Goal: Task Accomplishment & Management: Complete application form

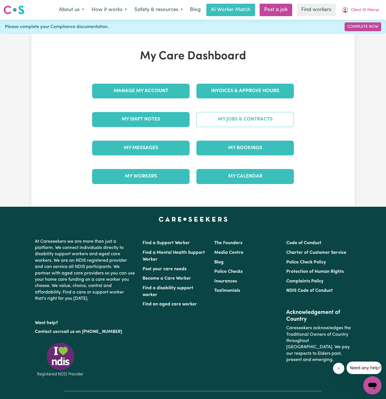
click at [266, 125] on link "My Jobs & Contracts" at bounding box center [246, 119] width 98 height 15
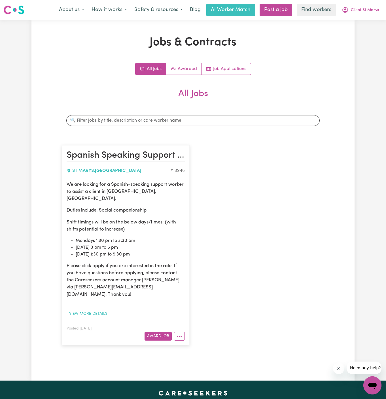
click at [100, 310] on button "View more details" at bounding box center [88, 314] width 43 height 9
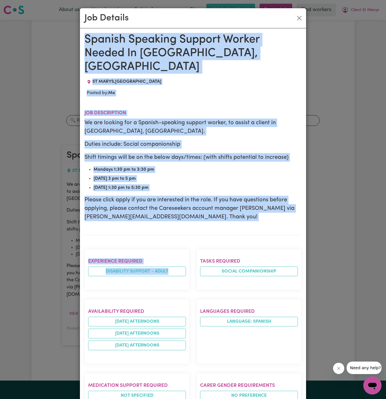
drag, startPoint x: 85, startPoint y: 39, endPoint x: 188, endPoint y: 399, distance: 374.6
click at [188, 399] on div "Spanish Speaking Support Worker Needed In St Marys, NSW ST MARYS , New South Wa…" at bounding box center [193, 323] width 217 height 581
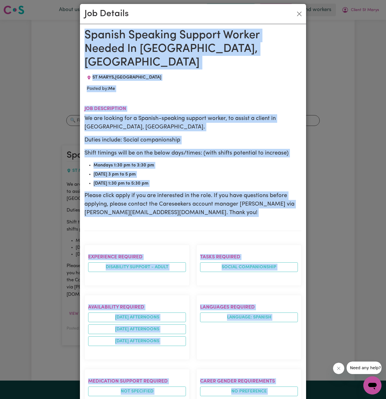
scroll to position [211, 0]
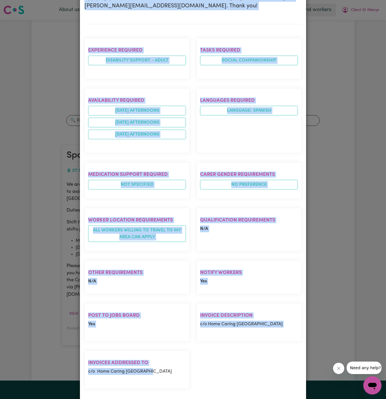
copy div "Spanish Speaking Support Worker Needed In St Marys, NSW ST MARYS , New South Wa…"
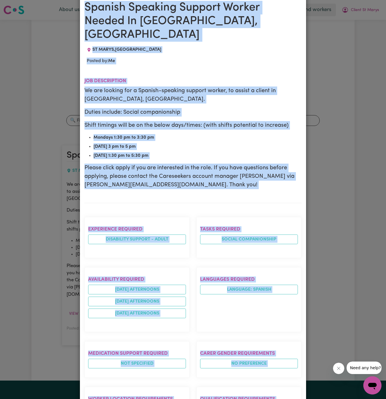
scroll to position [0, 0]
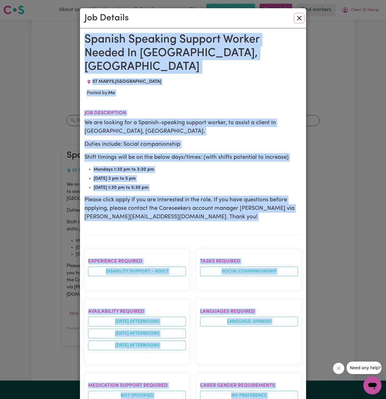
click at [300, 18] on button "Close" at bounding box center [299, 18] width 9 height 9
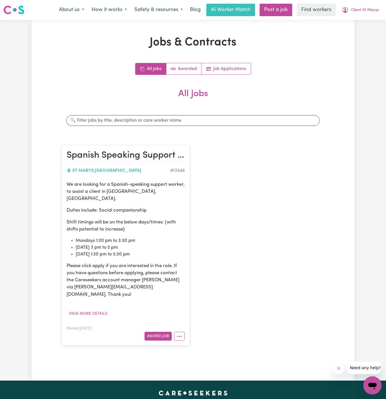
click at [327, 67] on div "Jobs & Contracts All Jobs Awarded Job Applications All Jobs Search jobs Spanish…" at bounding box center [193, 200] width 270 height 329
click at [225, 69] on link "Job Applications" at bounding box center [226, 68] width 49 height 11
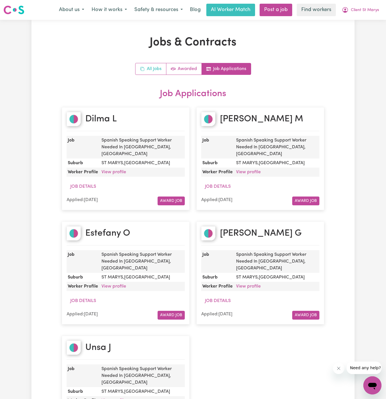
click at [159, 69] on link "All Jobs" at bounding box center [151, 68] width 31 height 11
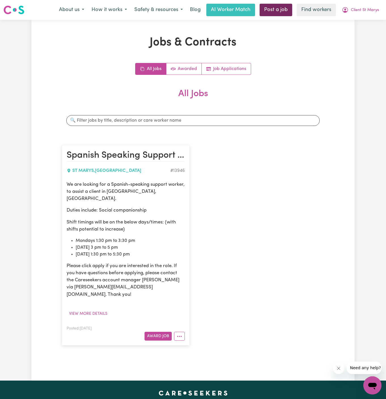
click at [281, 11] on link "Post a job" at bounding box center [276, 10] width 33 height 12
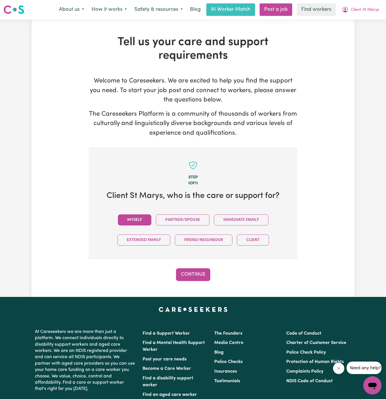
click at [135, 219] on button "Myself" at bounding box center [134, 219] width 33 height 11
click at [196, 271] on button "Continue" at bounding box center [193, 274] width 34 height 12
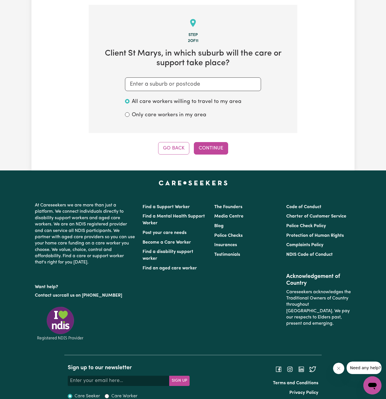
scroll to position [147, 0]
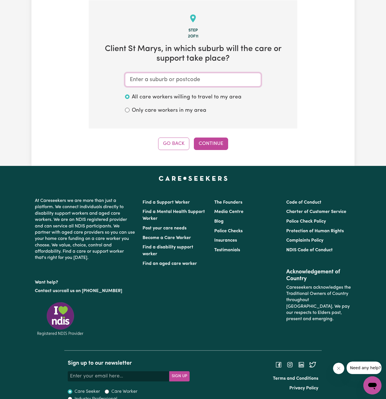
click at [221, 77] on input "text" at bounding box center [193, 80] width 136 height 14
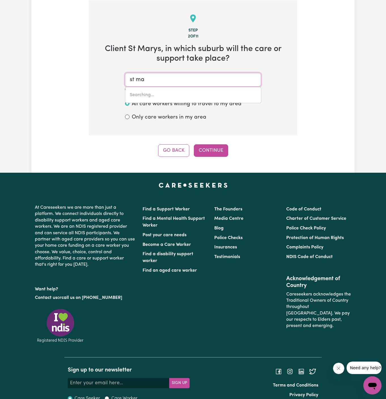
type input "st mar"
type input "st marY, Queensland, 4650"
type input "st mary"
type input "st mary, Queensland, 4650"
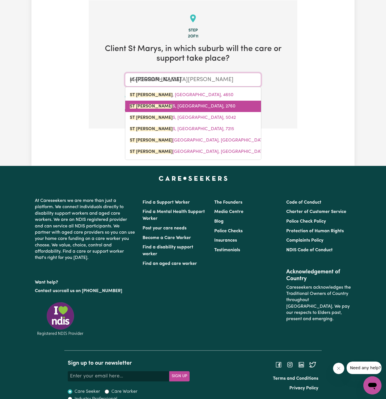
click at [168, 104] on span "ST MARY S, New South Wales, 2760" at bounding box center [183, 106] width 106 height 5
type input "ST MARYS, New South Wales, 2760"
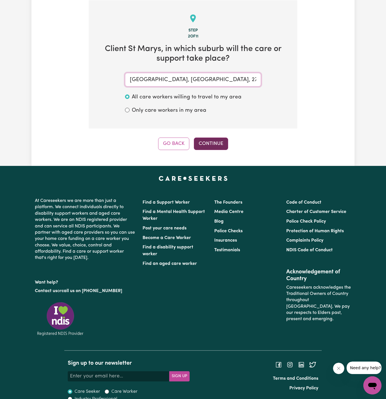
type input "ST MARYS, New South Wales, 2760"
click at [205, 139] on button "Continue" at bounding box center [211, 144] width 34 height 12
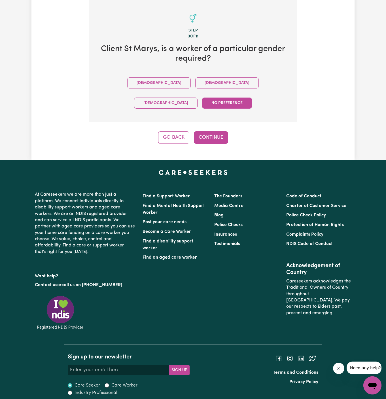
scroll to position [131, 0]
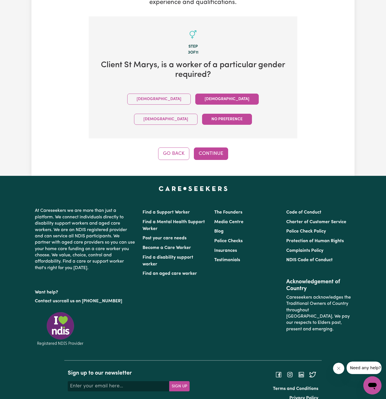
click at [195, 94] on button "Female" at bounding box center [227, 99] width 64 height 11
click at [205, 148] on button "Continue" at bounding box center [211, 154] width 34 height 12
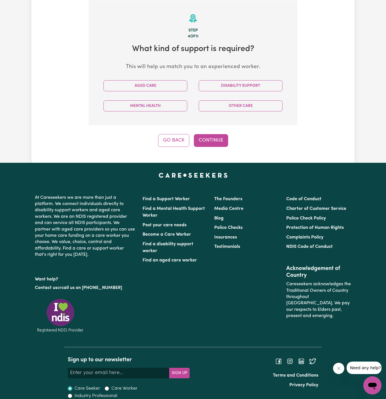
scroll to position [147, 0]
click at [164, 89] on button "Aged Care" at bounding box center [146, 85] width 84 height 11
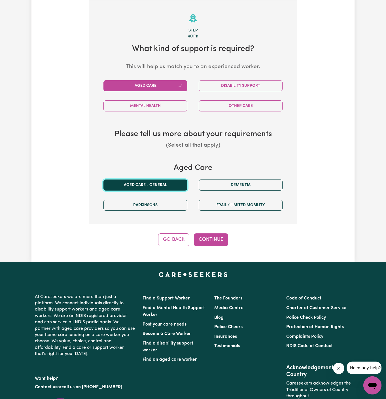
click at [160, 185] on button "Aged care - General" at bounding box center [146, 185] width 84 height 11
click at [211, 244] on button "Continue" at bounding box center [211, 240] width 34 height 12
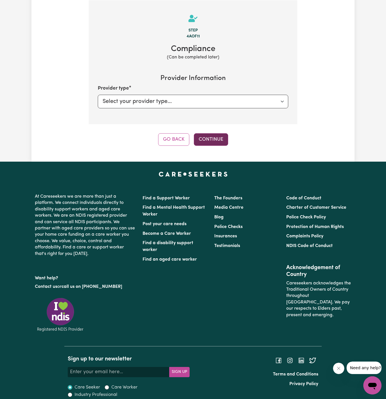
click at [217, 140] on button "Continue" at bounding box center [211, 139] width 34 height 12
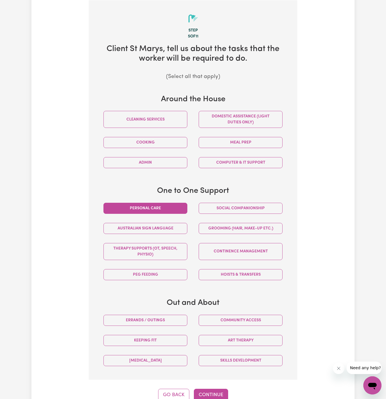
click at [171, 208] on button "Personal care" at bounding box center [146, 208] width 84 height 11
click at [250, 273] on button "Hoists & transfers" at bounding box center [241, 274] width 84 height 11
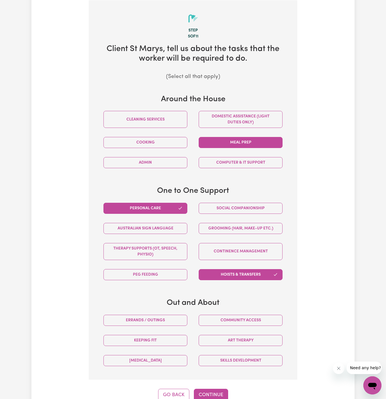
click at [246, 145] on button "Meal prep" at bounding box center [241, 142] width 84 height 11
click at [237, 205] on button "Social companionship" at bounding box center [241, 208] width 84 height 11
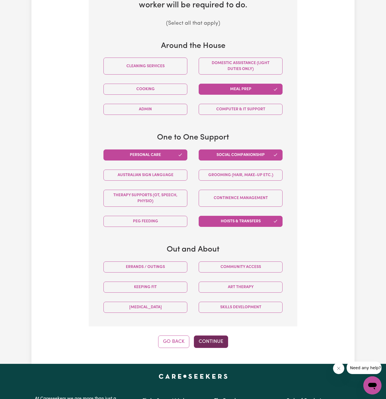
click at [214, 338] on button "Continue" at bounding box center [211, 342] width 34 height 12
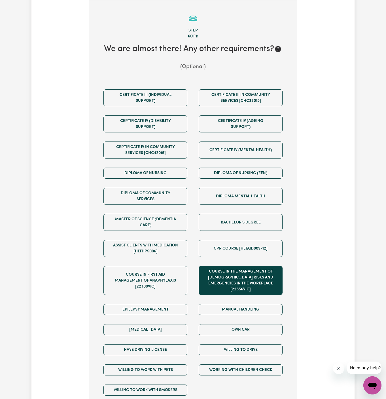
scroll to position [161, 0]
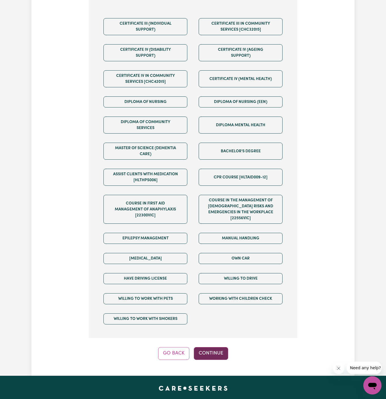
click at [218, 347] on button "Continue" at bounding box center [211, 353] width 34 height 12
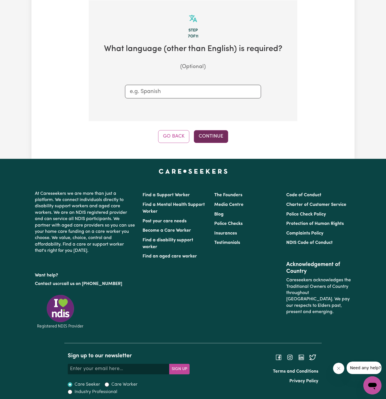
click at [212, 135] on button "Continue" at bounding box center [211, 136] width 34 height 12
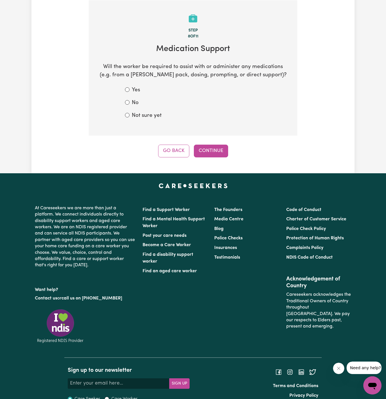
click at [141, 117] on label "Not sure yet" at bounding box center [147, 116] width 30 height 8
click at [130, 117] on input "Not sure yet" at bounding box center [127, 115] width 5 height 5
radio input "true"
click at [164, 115] on div "Not sure yet" at bounding box center [193, 116] width 136 height 8
click at [218, 152] on button "Continue" at bounding box center [211, 151] width 34 height 12
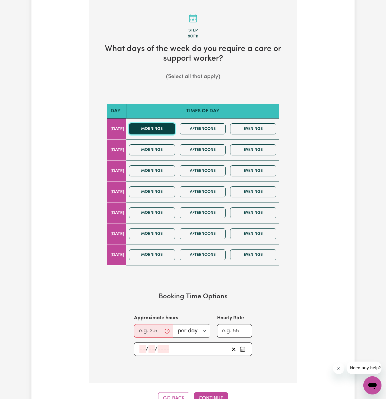
click at [164, 127] on button "Mornings" at bounding box center [152, 128] width 46 height 11
click at [164, 148] on button "Mornings" at bounding box center [152, 149] width 46 height 11
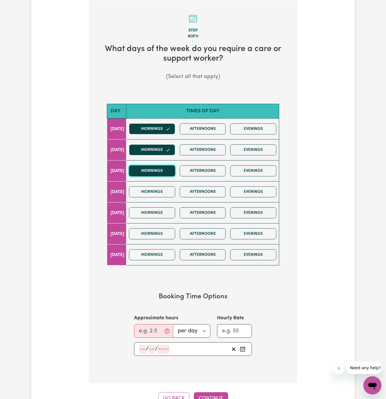
click at [164, 171] on button "Mornings" at bounding box center [152, 170] width 46 height 11
click at [167, 186] on button "Mornings" at bounding box center [152, 191] width 46 height 11
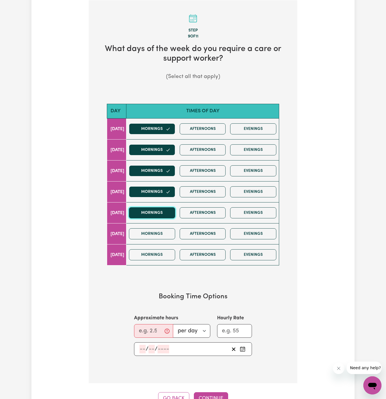
click at [169, 213] on button "Mornings" at bounding box center [152, 212] width 46 height 11
click at [149, 330] on input "Approximate hours" at bounding box center [153, 331] width 39 height 14
type input "4"
click at [141, 348] on input "number" at bounding box center [143, 349] width 6 height 9
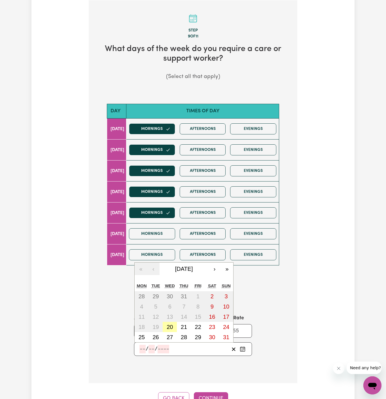
click at [168, 329] on button "20" at bounding box center [170, 327] width 14 height 10
type input "2025-08-20"
type input "20"
type input "8"
type input "2025"
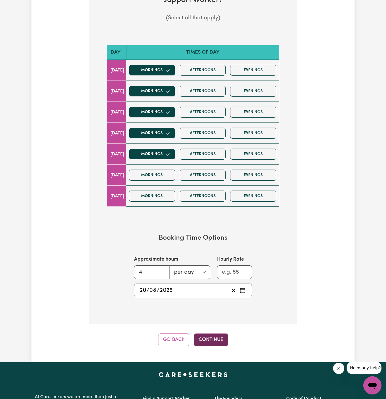
click at [209, 337] on button "Continue" at bounding box center [211, 340] width 34 height 12
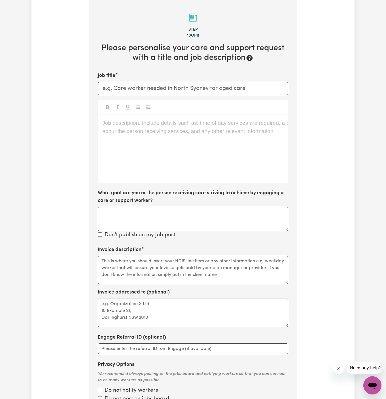
scroll to position [147, 0]
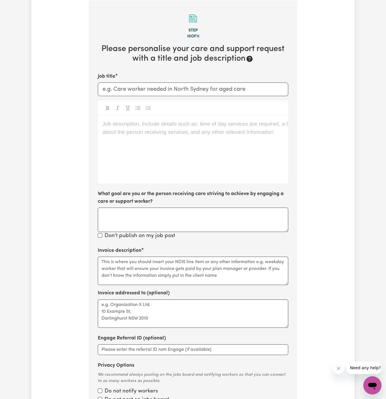
click at [214, 152] on div "Job description. Include details such as: time of day services are required, a …" at bounding box center [193, 149] width 191 height 68
click at [204, 134] on div "Job description. Include details such as: time of day services are required, a …" at bounding box center [193, 149] width 191 height 68
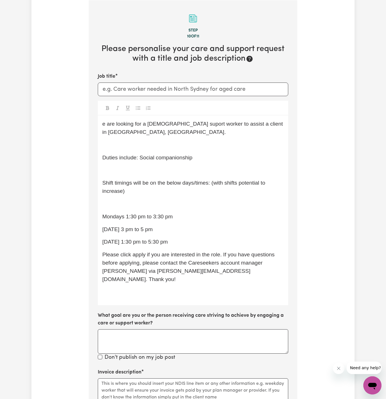
click at [172, 155] on span "Duties include: Social companionship" at bounding box center [147, 158] width 90 height 6
click at [211, 329] on textarea "What goal are you or the person receiving care striving to achieve by engaging …" at bounding box center [193, 341] width 191 height 24
click at [205, 378] on textarea "Invoice description" at bounding box center [193, 392] width 191 height 28
paste textarea "c/o Home Caring Kellyville"
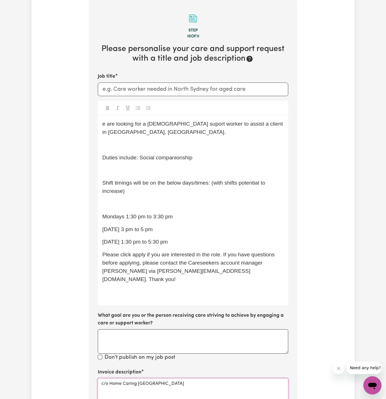
type textarea "c/o Home Caring Kellyville"
click at [131, 203] on div "e are looking for a female suport worker to assist a client in St Marys, NSW. ﻿…" at bounding box center [193, 210] width 191 height 190
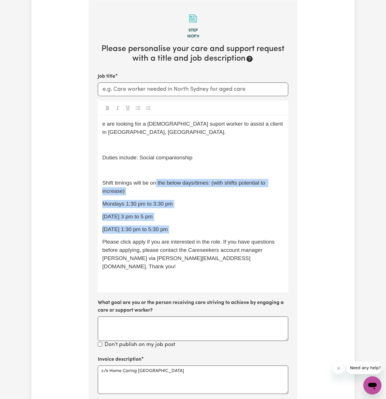
drag, startPoint x: 175, startPoint y: 225, endPoint x: 156, endPoint y: 175, distance: 53.5
click at [156, 175] on div "e are looking for a female suport worker to assist a client in St Marys, NSW. ﻿…" at bounding box center [193, 203] width 191 height 177
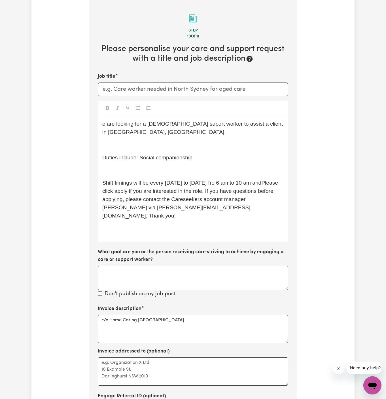
click at [214, 180] on span "Shift timings will be every Monday to Friday fro 6 am to 10 am andPlease click …" at bounding box center [190, 199] width 177 height 39
click at [267, 180] on span "Shift timings will be every Monday to Friday from 6 am to 10 am andPlease click…" at bounding box center [193, 199] width 182 height 39
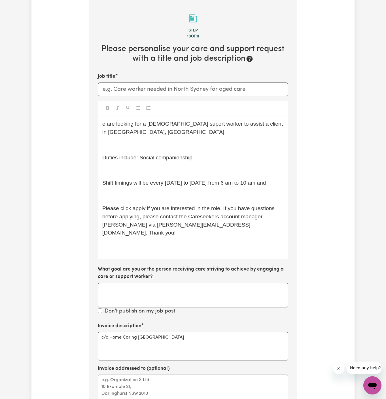
click at [230, 192] on div "e are looking for a female suport worker to assist a client in St Marys, NSW. ﻿…" at bounding box center [193, 187] width 191 height 144
click at [279, 179] on p "Shift timings will be every Monday to Friday from 6 am to 10 am and" at bounding box center [193, 183] width 182 height 8
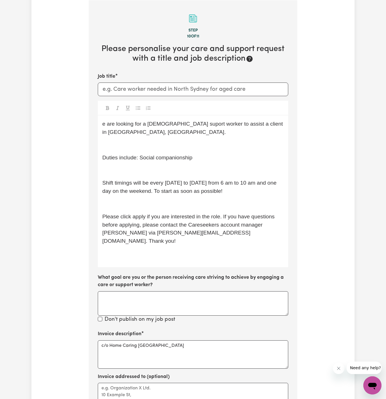
click at [174, 200] on p "﻿" at bounding box center [193, 204] width 182 height 8
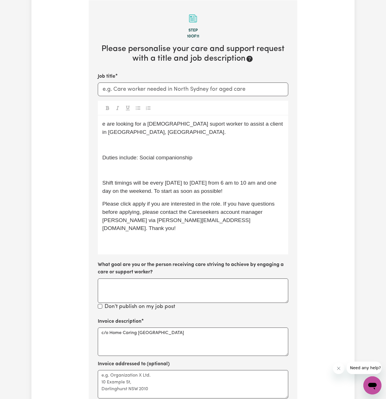
click at [165, 155] on div "e are looking for a female suport worker to assist a client in St Marys, NSW. ﻿…" at bounding box center [193, 184] width 191 height 139
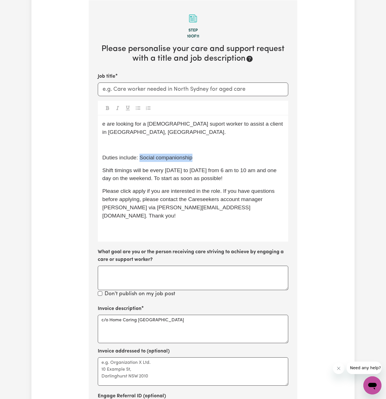
drag, startPoint x: 140, startPoint y: 150, endPoint x: 227, endPoint y: 149, distance: 87.4
click at [227, 154] on p "Duties include: Social companionship" at bounding box center [193, 158] width 182 height 8
drag, startPoint x: 229, startPoint y: 152, endPoint x: 333, endPoint y: 211, distance: 119.4
click at [235, 153] on div "e are looking for a female suport worker to assist a client in St Marys, NSW. ﻿…" at bounding box center [193, 178] width 191 height 126
click at [268, 154] on p "Duties include: personal care (Medication administration," at bounding box center [193, 158] width 182 height 8
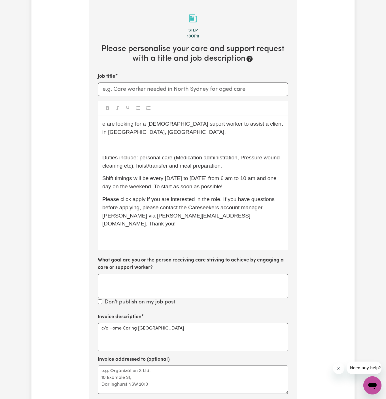
click at [155, 131] on div "e are looking for a female suport worker to assist a client in St Marys, NSW. ﻿…" at bounding box center [193, 182] width 191 height 134
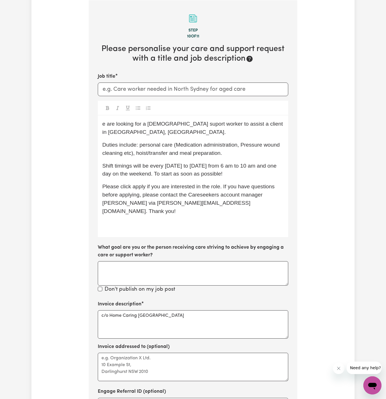
click at [255, 163] on span "Shift timings will be every Monday to Friday from 6 am to 10 am and one day on …" at bounding box center [190, 170] width 176 height 14
click at [103, 125] on span "e are looking for a female suport worker to assist a client in St Marys, NSW." at bounding box center [193, 128] width 182 height 14
click at [178, 124] on span "We are looking for a female suport worker to assist a client in St Marys, NSW." at bounding box center [188, 128] width 173 height 14
click at [245, 136] on p "We are looking for a female support worker to assist a client in St Marys, NSW." at bounding box center [193, 128] width 182 height 16
click at [267, 127] on p "We are looking for a female support worker to assist a client in St Marys, NSW." at bounding box center [193, 128] width 182 height 16
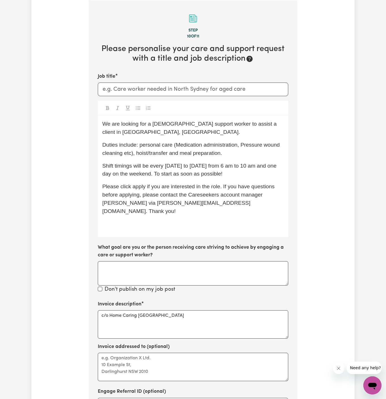
click at [178, 139] on div "We are looking for a female support worker to assist a client in St Mary's, NSW…" at bounding box center [193, 176] width 191 height 122
click at [128, 156] on p "Duties include: personal care (Medication administration, Pressure wound cleani…" at bounding box center [193, 149] width 182 height 16
click at [177, 154] on span "Duties include: personal care (Medication administration, Pressure wound cleani…" at bounding box center [191, 149] width 179 height 14
click at [235, 170] on p "Shift timings will be every Monday to Friday from 6 am to 10 am and one day on …" at bounding box center [193, 170] width 182 height 16
click at [261, 168] on span "Shift timings will be every Monday to Friday from 6 am to 10 am and one day on …" at bounding box center [190, 170] width 176 height 14
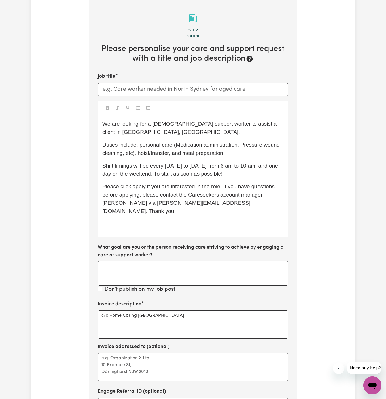
click at [255, 197] on span "Please click apply if you are interested in the role. If you have questions bef…" at bounding box center [189, 199] width 174 height 30
click at [163, 220] on div "We are looking for a female support worker to assist a client in St Mary's, NSW…" at bounding box center [193, 176] width 191 height 122
click at [104, 204] on span "Please click apply if you are interested in the role. If you have questions bef…" at bounding box center [189, 199] width 174 height 30
click at [134, 224] on div "We are looking for a female support worker to assist a client in St Mary's, NSW…" at bounding box center [193, 176] width 191 height 122
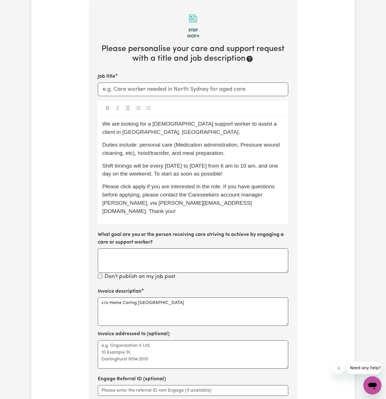
click at [170, 233] on label "What goal are you or the person receiving care striving to achieve by engaging …" at bounding box center [193, 238] width 191 height 15
click at [170, 249] on textarea "What goal are you or the person receiving care striving to achieve by engaging …" at bounding box center [193, 261] width 191 height 24
click at [157, 85] on input "Job title" at bounding box center [193, 90] width 191 height 14
type input "f"
drag, startPoint x: 253, startPoint y: 125, endPoint x: 113, endPoint y: 132, distance: 141.0
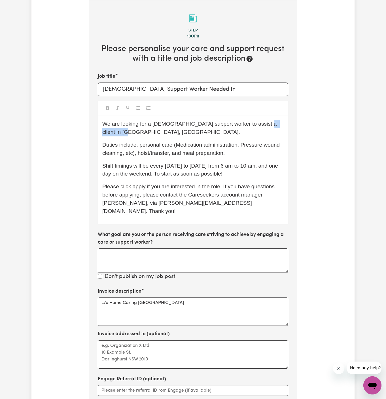
click at [113, 132] on span "We are looking for a female support worker to assist a client in St Mary's, NSW." at bounding box center [190, 128] width 176 height 14
copy span "St Mary's, NSW"
click at [113, 132] on span "We are looking for a female support worker to assist a client in St Mary's, NSW." at bounding box center [190, 128] width 176 height 14
click at [213, 92] on input "Female Support Worker Needed In" at bounding box center [193, 90] width 191 height 14
paste input "St Mary's, NSW"
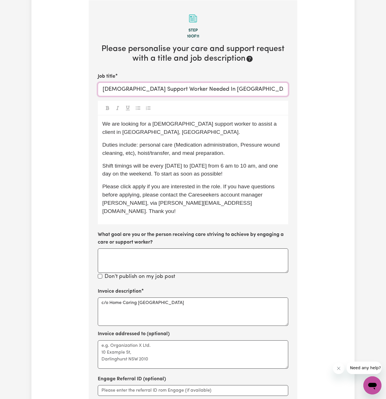
type input "Female Support Worker Needed In St Mary's, NSW"
click at [151, 127] on p "We are looking for a female support worker to assist a client in St Mary's, NSW." at bounding box center [193, 128] width 182 height 16
click at [179, 145] on span "Duties include: personal care (Medication administration, Pressure wound cleani…" at bounding box center [191, 149] width 179 height 14
click at [243, 145] on span "Duties include: personal care (medication administration, Pressure wound cleani…" at bounding box center [191, 149] width 179 height 14
click at [191, 174] on span "Shift timings will be every Monday to Friday from 6 am to 10 am, and one day on…" at bounding box center [190, 170] width 177 height 14
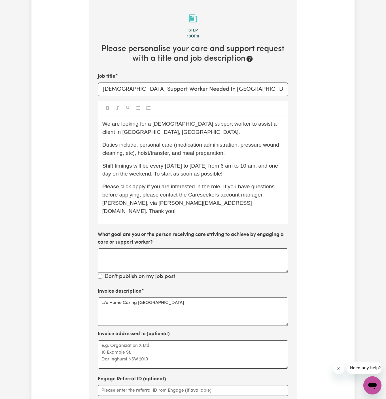
click at [238, 169] on p "Shift timings will be every Monday to Friday from 6 am to 10 am, and one day on…" at bounding box center [193, 170] width 182 height 16
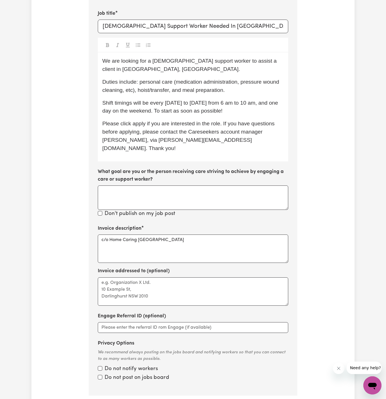
scroll to position [214, 0]
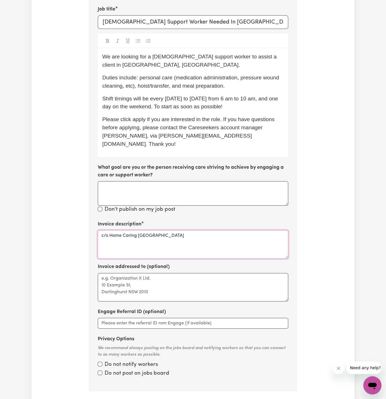
click at [133, 230] on textarea "c/o Home Caring Kellyville" at bounding box center [193, 244] width 191 height 28
click at [139, 293] on div "Invoice description c/o Home Caring Kellyville Invoice addressed to (optional) …" at bounding box center [193, 299] width 191 height 157
click at [152, 287] on textarea "Invoice addressed to (optional)" at bounding box center [193, 287] width 191 height 28
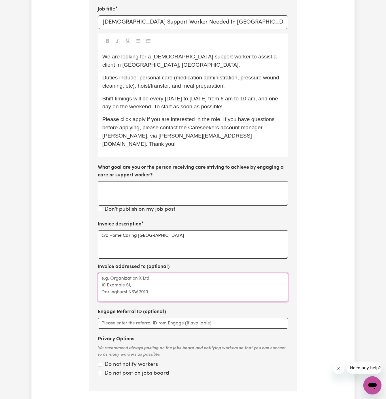
paste textarea "c/o Home Caring Kellyville"
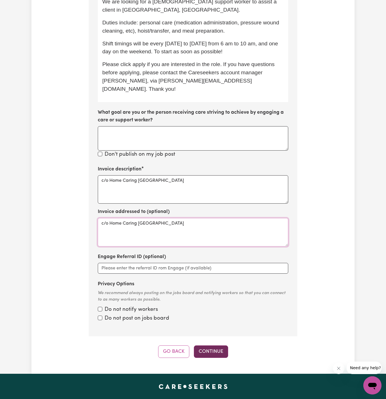
type textarea "c/o Home Caring Kellyville"
click at [215, 346] on button "Continue" at bounding box center [211, 352] width 34 height 12
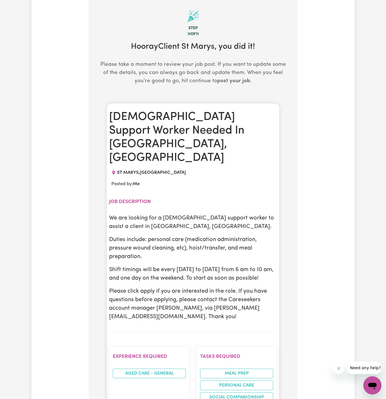
scroll to position [147, 0]
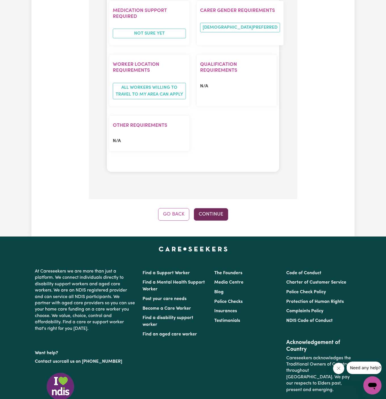
click at [215, 208] on button "Continue" at bounding box center [211, 214] width 34 height 12
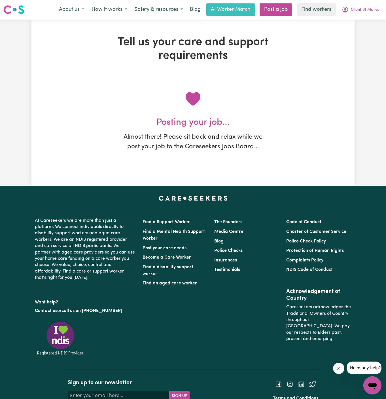
scroll to position [0, 0]
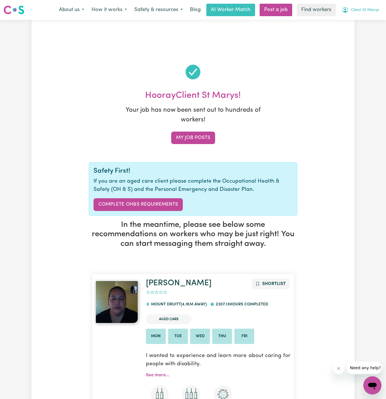
click at [367, 9] on span "Client St Marys" at bounding box center [365, 10] width 28 height 6
click at [367, 22] on link "My Dashboard" at bounding box center [360, 22] width 45 height 11
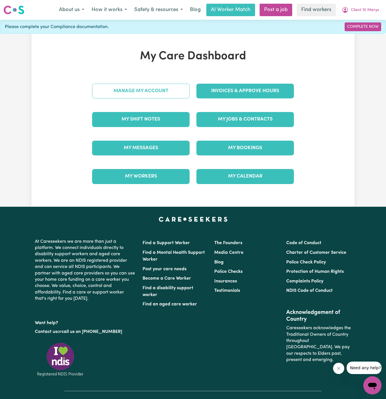
click at [146, 94] on link "Manage My Account" at bounding box center [141, 91] width 98 height 15
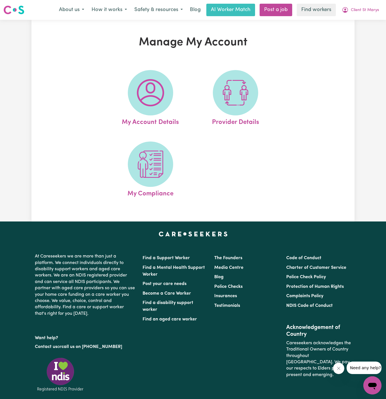
click at [146, 94] on img at bounding box center [150, 92] width 27 height 27
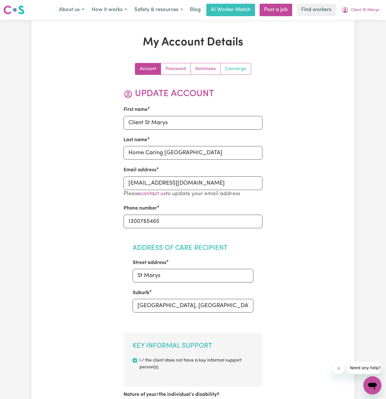
click at [234, 71] on link "Concierge" at bounding box center [236, 68] width 30 height 11
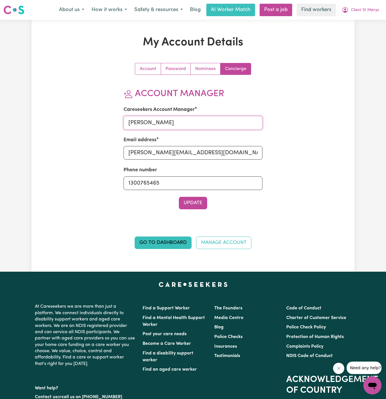
click at [187, 123] on input "Dyan" at bounding box center [193, 123] width 139 height 14
type input "Annie"
click at [185, 151] on input "dyan@careseekers.com.au" at bounding box center [193, 153] width 139 height 14
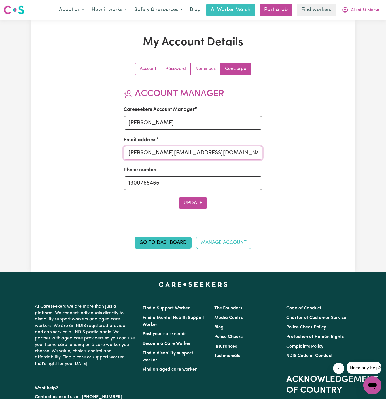
click at [185, 151] on input "dyan@careseekers.com.au" at bounding box center [193, 153] width 139 height 14
type input "annie@careseekers.com.au"
click at [199, 200] on button "Update" at bounding box center [193, 203] width 28 height 12
click at [367, 8] on span "Client St Marys" at bounding box center [365, 10] width 28 height 6
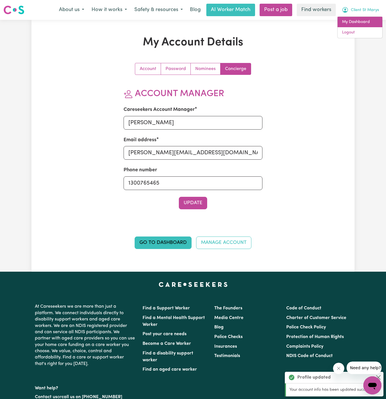
click at [369, 25] on link "My Dashboard" at bounding box center [360, 22] width 45 height 11
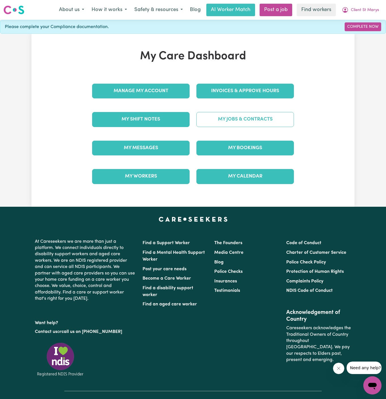
click at [234, 119] on link "My Jobs & Contracts" at bounding box center [246, 119] width 98 height 15
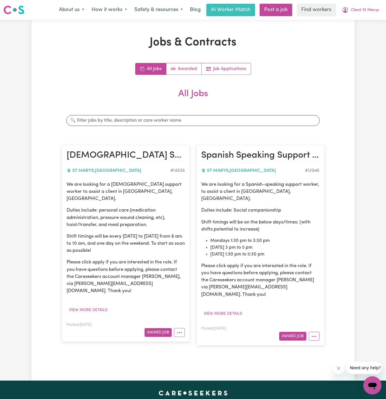
click at [89, 207] on p "Duties include: personal care (medication administration, pressure wound cleani…" at bounding box center [126, 218] width 118 height 22
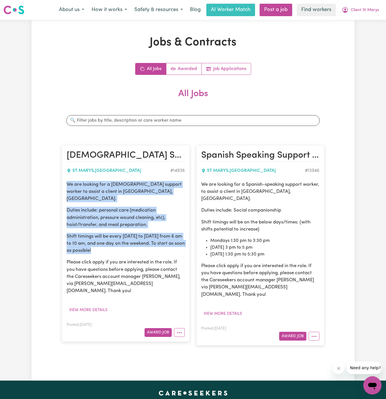
drag, startPoint x: 67, startPoint y: 181, endPoint x: 125, endPoint y: 244, distance: 85.4
click at [125, 244] on div "We are looking for a female support worker to assist a client in St Mary's, NSW…" at bounding box center [126, 238] width 118 height 114
copy div "We are looking for a female support worker to assist a client in St Mary's, NSW…"
click at [373, 11] on span "Client St Marys" at bounding box center [365, 10] width 28 height 6
click at [372, 19] on link "My Dashboard" at bounding box center [360, 22] width 45 height 11
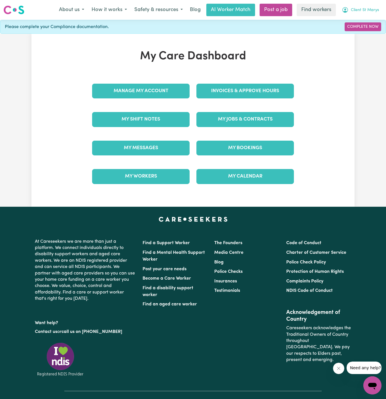
click at [375, 9] on span "Client St Marys" at bounding box center [365, 10] width 28 height 6
click at [360, 31] on link "Logout" at bounding box center [360, 32] width 45 height 11
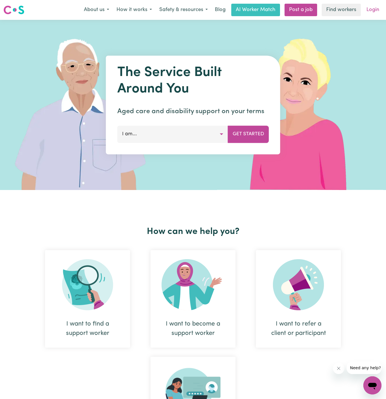
click at [380, 8] on link "Login" at bounding box center [373, 10] width 20 height 12
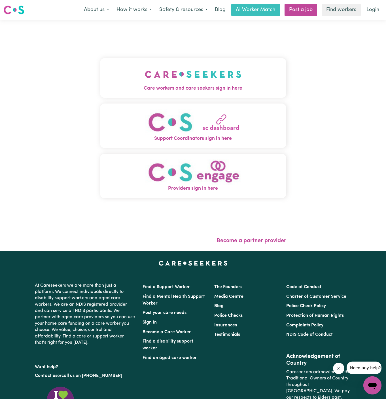
click at [205, 82] on img "Care workers and care seekers sign in here" at bounding box center [193, 74] width 97 height 21
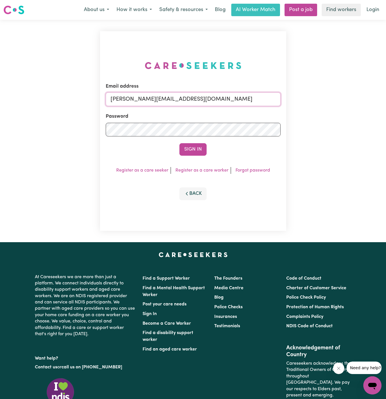
click at [239, 104] on input "dyan@careseekers.com.au" at bounding box center [193, 99] width 175 height 14
type input "superuser~SharynWessonRC@careseekers.com.au"
drag, startPoint x: 139, startPoint y: 99, endPoint x: 355, endPoint y: 99, distance: 215.9
click at [355, 99] on div "Email address superuser~SharynWessonRC@careseekers.com.au Password Sign In Regi…" at bounding box center [193, 131] width 386 height 222
click at [193, 52] on div "Email address superuser~SharynWessonRC@careseekers.com.au Password Sign In Regi…" at bounding box center [193, 131] width 186 height 200
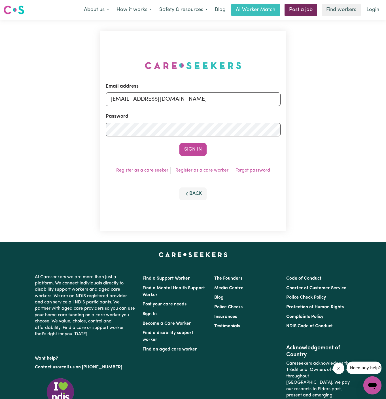
click at [301, 12] on link "Post a job" at bounding box center [301, 10] width 33 height 12
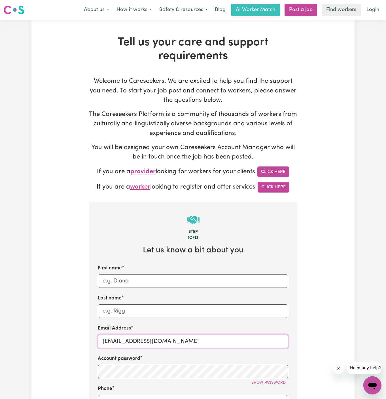
drag, startPoint x: 176, startPoint y: 343, endPoint x: 358, endPoint y: 343, distance: 181.6
click at [358, 343] on div "Tell us your care and support requirements Welcome to Careseekers. We are excit…" at bounding box center [193, 343] width 386 height 646
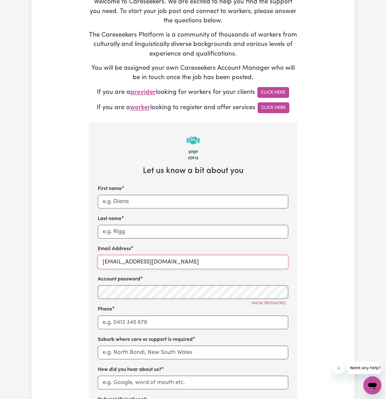
click at [141, 264] on input "superuser~SharynWessonRC@careseekers.com.au" at bounding box center [193, 262] width 191 height 14
paste input "ClientDuralHCK"
type input "ClientDuralHCK@careseekers.com.au"
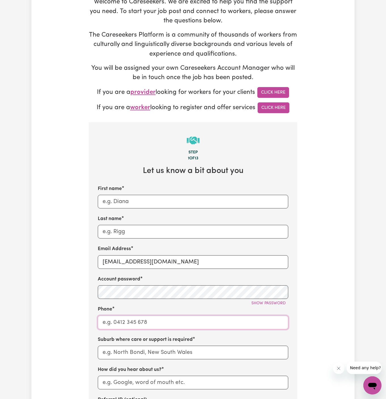
click at [129, 319] on input "Phone" at bounding box center [193, 323] width 191 height 14
type input "1300765465"
type input "Melissa"
type input "Wilson"
type input "LEICHHARDT, New South Wales, 2040"
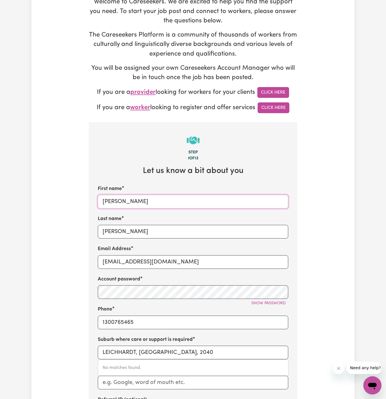
click at [149, 201] on input "Melissa" at bounding box center [193, 202] width 191 height 14
paste input "ClientDural"
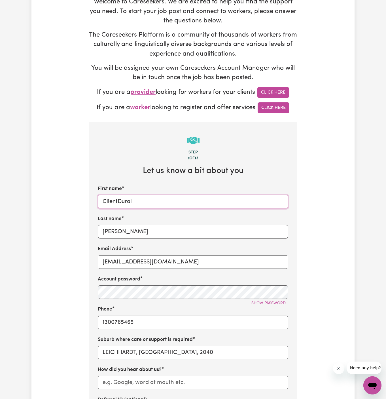
click at [117, 203] on input "ClientDural" at bounding box center [193, 202] width 191 height 14
type input "Client Dural"
click at [144, 246] on div "Email Address ClientDuralHCK@careseekers.com.au" at bounding box center [193, 256] width 191 height 23
click at [146, 231] on input "Wilson" at bounding box center [193, 232] width 191 height 14
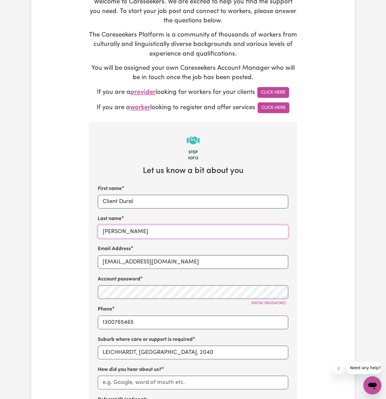
click at [146, 231] on input "Wilson" at bounding box center [193, 232] width 191 height 14
paste input "Home Caring Kellyville"
type input "Home Caring Kellyville"
click at [137, 300] on div "Show password" at bounding box center [193, 303] width 191 height 9
click at [123, 202] on input "Client Dural" at bounding box center [193, 202] width 191 height 14
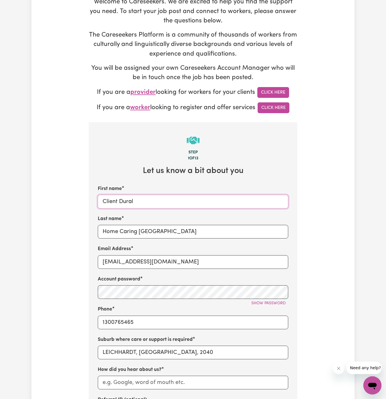
click at [123, 202] on input "Client Dural" at bounding box center [193, 202] width 191 height 14
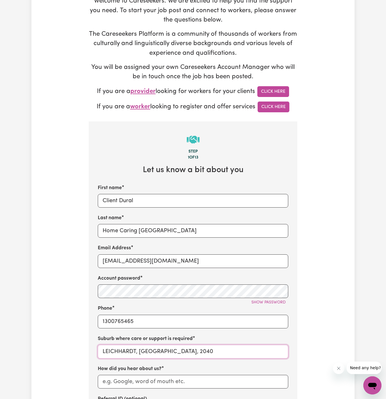
click at [121, 351] on input "LEICHHARDT, New South Wales, 2040" at bounding box center [193, 352] width 191 height 14
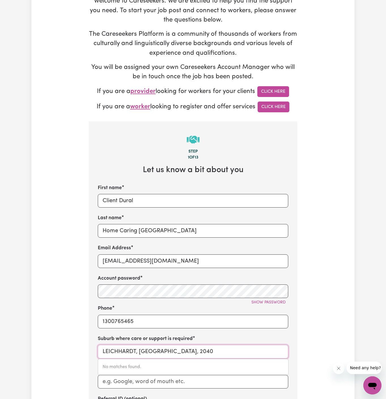
click at [121, 351] on input "LEICHHARDT, New South Wales, 2040" at bounding box center [193, 352] width 191 height 14
paste input "Dural"
type input "Dural"
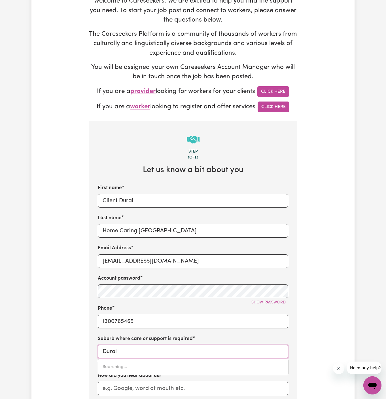
type input "Dural, New South Wales, 2158"
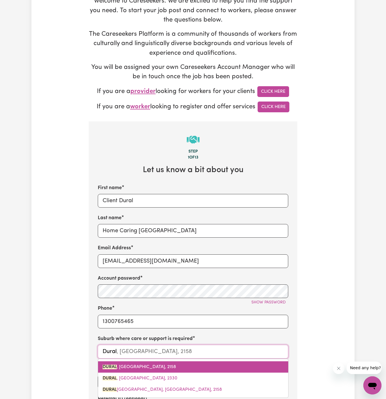
click at [132, 363] on link "DURAL , New South Wales, 2158" at bounding box center [193, 366] width 190 height 11
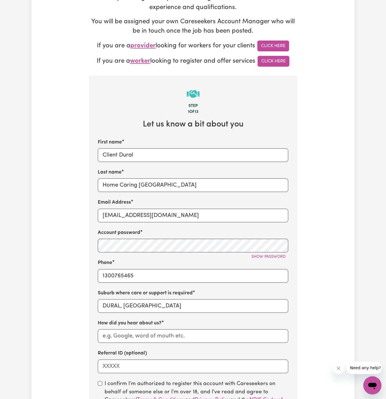
scroll to position [171, 0]
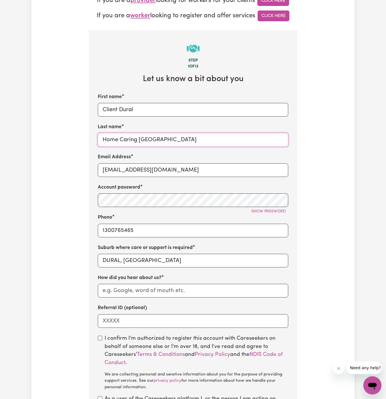
click at [148, 140] on input "Home Caring Kellyville" at bounding box center [193, 140] width 191 height 14
click at [133, 292] on input "How did you hear about us?" at bounding box center [193, 291] width 191 height 14
paste input "Home Caring Kellyville"
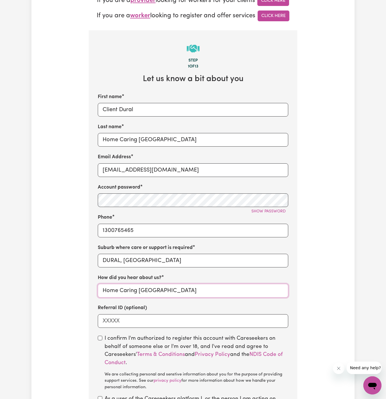
type input "Home Caring Kellyville"
click at [100, 339] on input "checkbox" at bounding box center [100, 338] width 5 height 5
checkbox input "true"
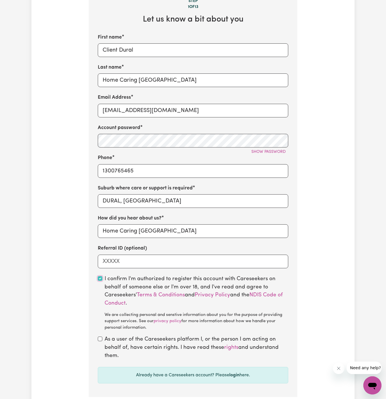
scroll to position [237, 0]
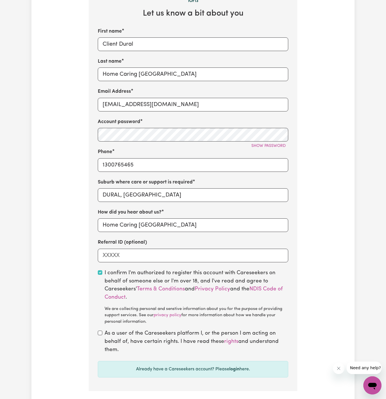
click at [98, 335] on div "As a user of the Careseekers platform I, or the person I am acting on behalf of…" at bounding box center [193, 342] width 191 height 24
click at [101, 335] on input "checkbox" at bounding box center [100, 333] width 5 height 5
checkbox input "true"
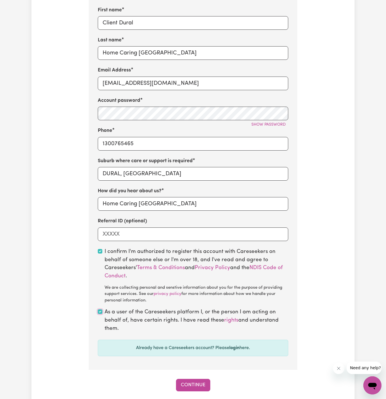
scroll to position [269, 0]
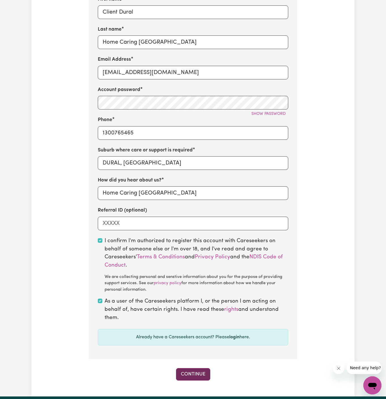
click at [200, 371] on button "Continue" at bounding box center [193, 374] width 34 height 12
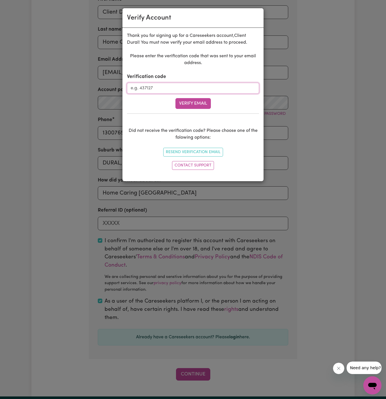
click at [151, 88] on input "Verification code" at bounding box center [193, 88] width 132 height 11
paste input "062846"
type input "062846"
click at [194, 107] on button "Verify Email" at bounding box center [193, 103] width 35 height 11
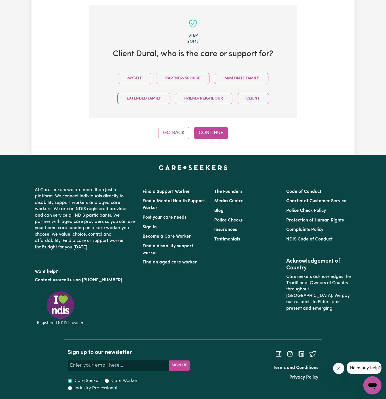
scroll to position [195, 0]
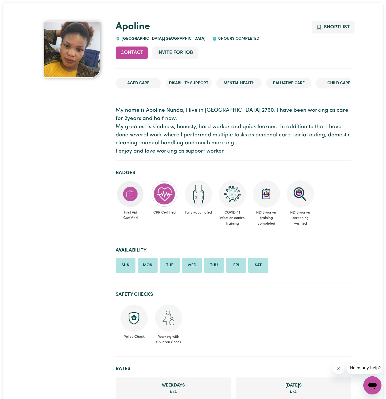
scroll to position [33, 0]
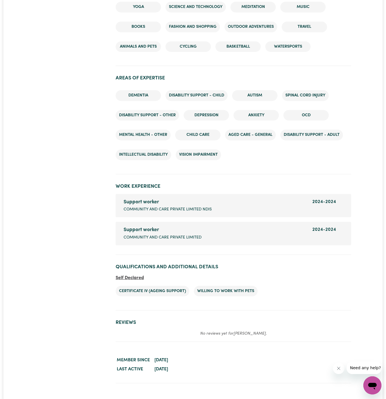
scroll to position [764, 0]
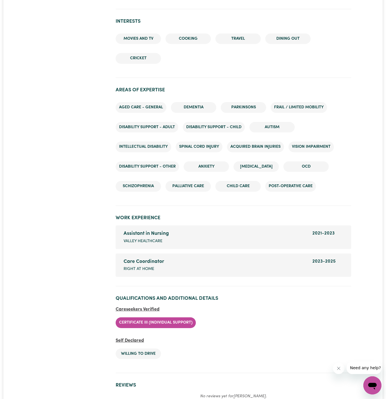
scroll to position [790, 0]
